Goal: Task Accomplishment & Management: Manage account settings

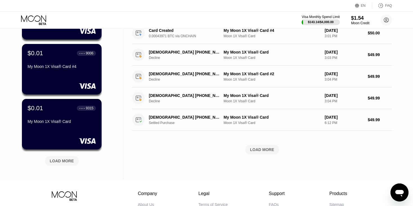
scroll to position [202, 0]
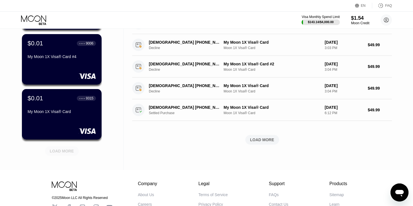
click at [69, 152] on div "LOAD MORE" at bounding box center [62, 150] width 24 height 5
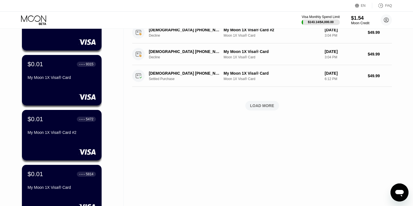
scroll to position [237, 0]
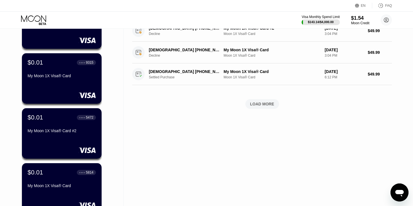
click at [260, 106] on div "LOAD MORE" at bounding box center [262, 103] width 24 height 5
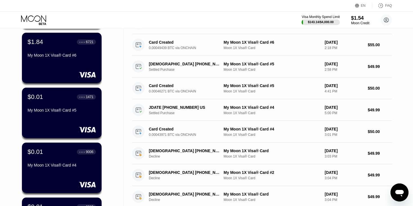
scroll to position [92, 0]
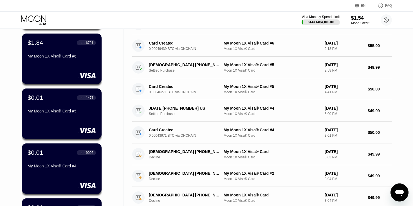
click at [55, 107] on div "$0.01 ● ● ● ● 1471 My Moon 1X Visa® Card #5" at bounding box center [62, 104] width 68 height 21
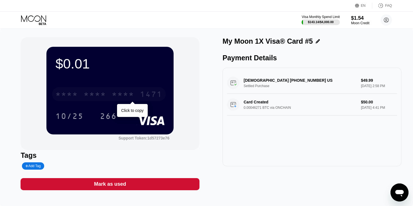
click at [140, 97] on div "* * * * * * * * * * * * 1471" at bounding box center [109, 94] width 114 height 14
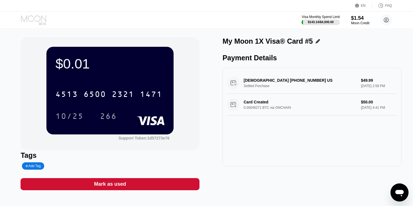
click at [33, 19] on icon at bounding box center [34, 20] width 26 height 10
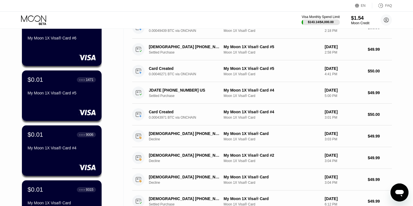
scroll to position [109, 0]
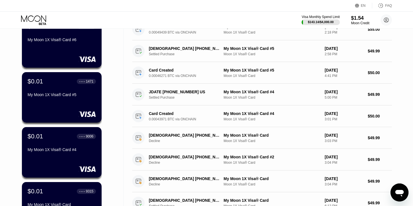
click at [190, 99] on div "Settled Purchase" at bounding box center [188, 97] width 78 height 4
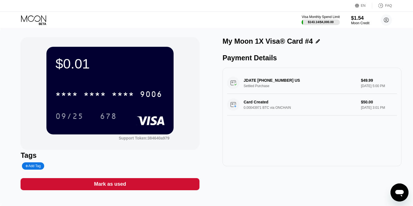
click at [145, 105] on div "* * * * * * * * * * * * 9006 09/25 678" at bounding box center [109, 99] width 109 height 33
click at [30, 23] on icon at bounding box center [34, 20] width 26 height 10
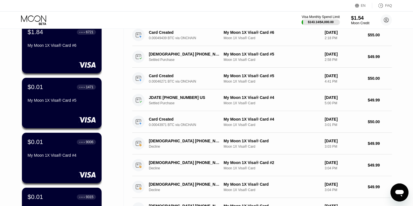
scroll to position [104, 0]
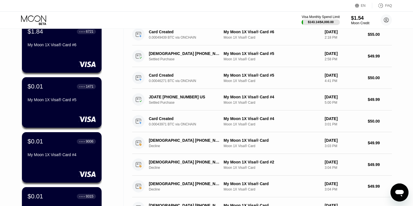
click at [73, 104] on div "My Moon 1X Visa® Card #5" at bounding box center [62, 100] width 68 height 7
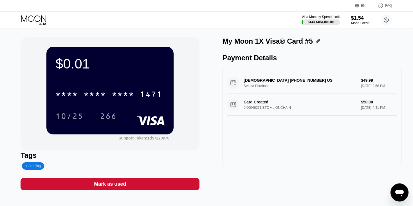
click at [132, 101] on div "* * * * * * * * * * * * 1471" at bounding box center [109, 94] width 114 height 14
click at [35, 20] on icon at bounding box center [33, 18] width 25 height 6
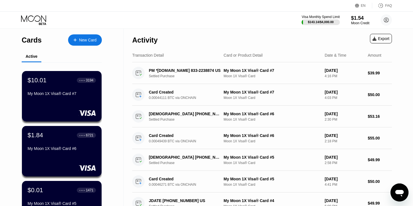
click at [33, 20] on icon at bounding box center [33, 18] width 25 height 6
